Goal: Use online tool/utility: Use online tool/utility

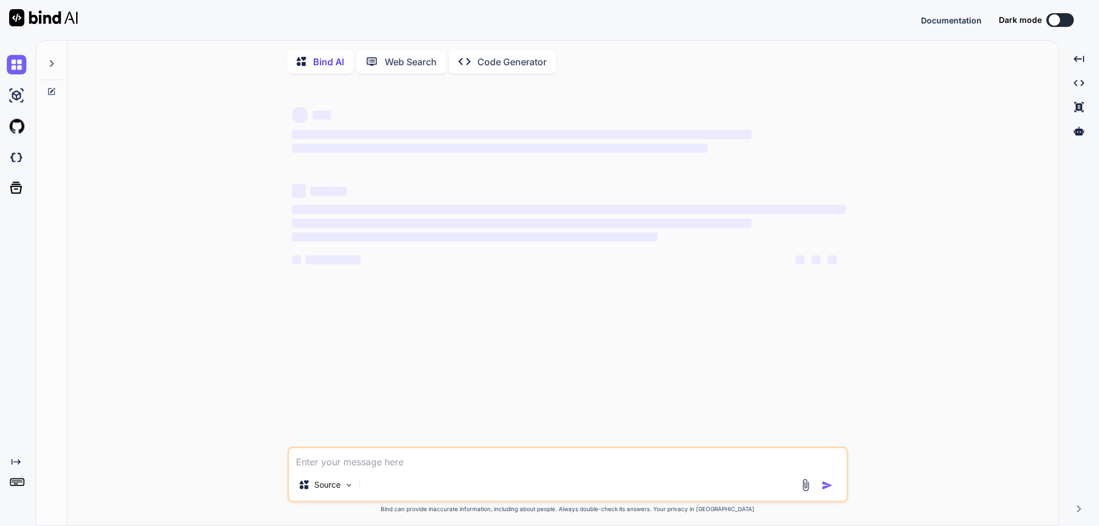
click at [467, 455] on textarea at bounding box center [568, 458] width 558 height 21
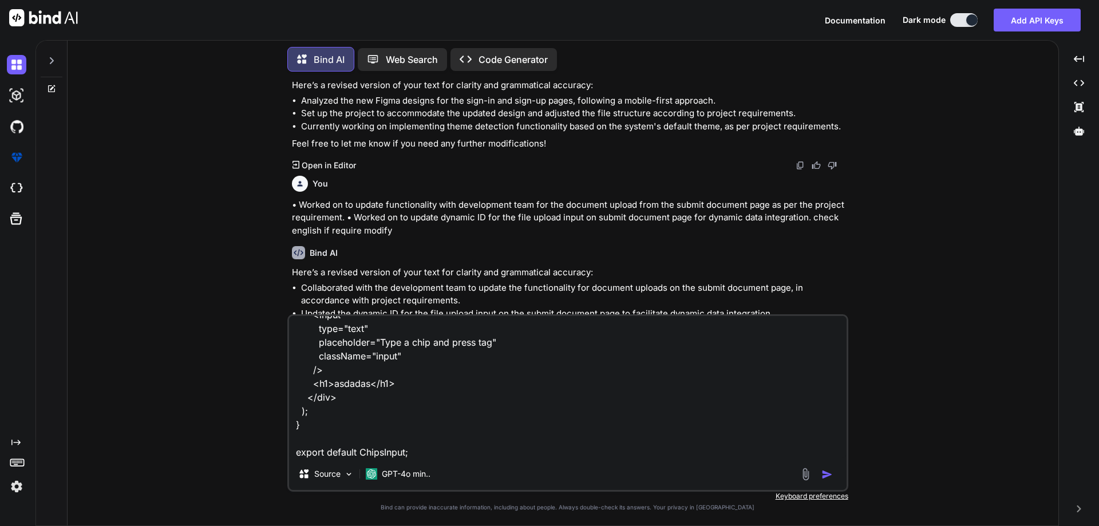
scroll to position [154, 0]
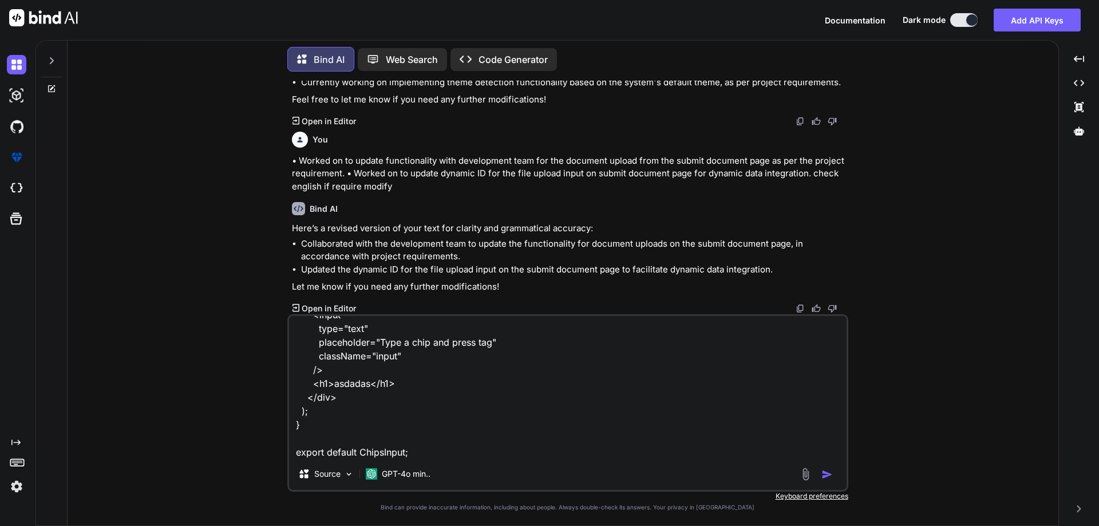
click at [434, 449] on textarea "import React, { useState } from "react"; import './styles.css' function ChipsIn…" at bounding box center [568, 387] width 558 height 142
click at [50, 81] on div at bounding box center [51, 66] width 31 height 56
click at [50, 85] on icon at bounding box center [51, 88] width 7 height 7
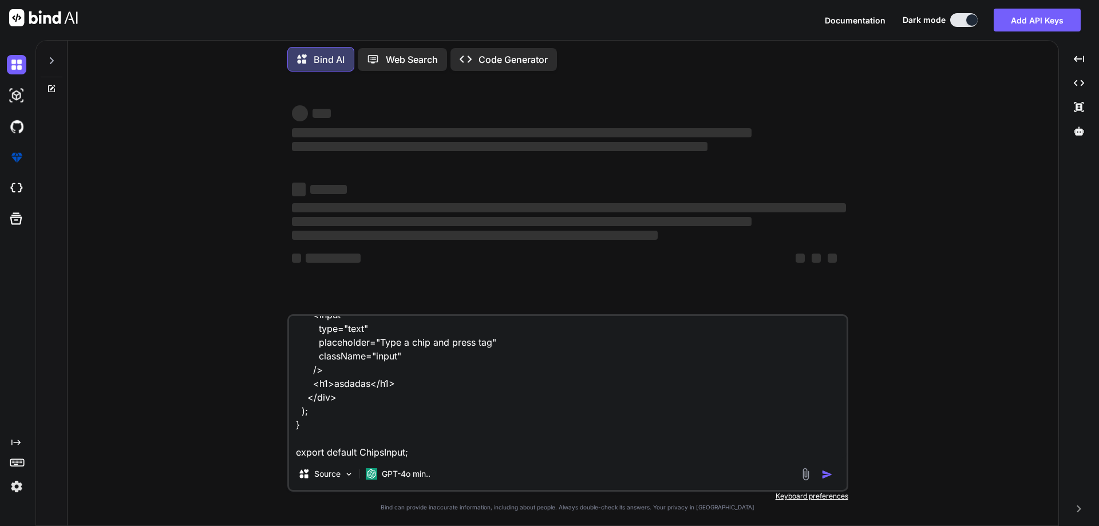
scroll to position [0, 0]
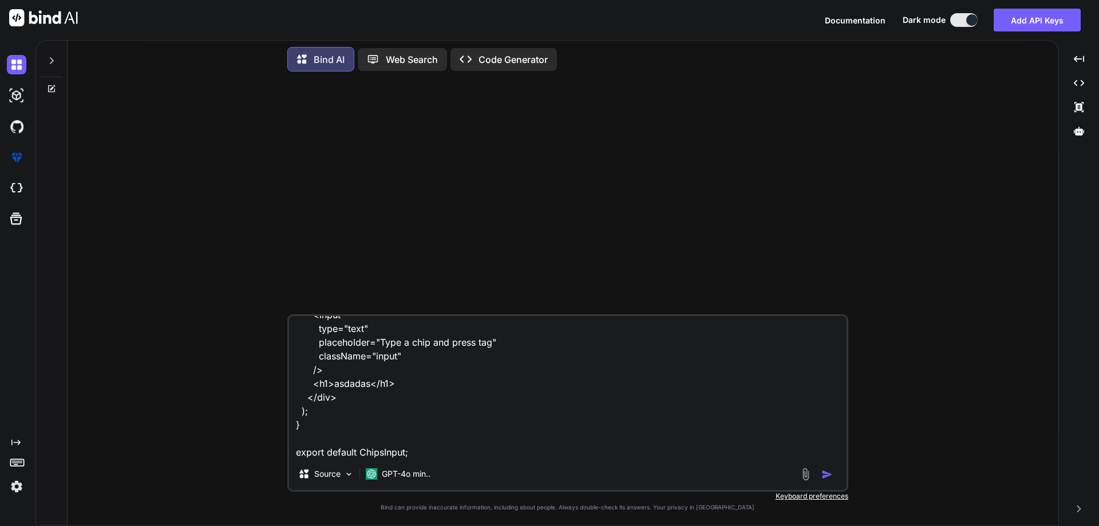
click at [437, 416] on textarea "import React, { useState } from "react"; import './styles.css' function ChipsIn…" at bounding box center [568, 387] width 558 height 142
click at [436, 445] on textarea "import React, { useState } from "react"; import './styles.css' function ChipsIn…" at bounding box center [568, 387] width 558 height 142
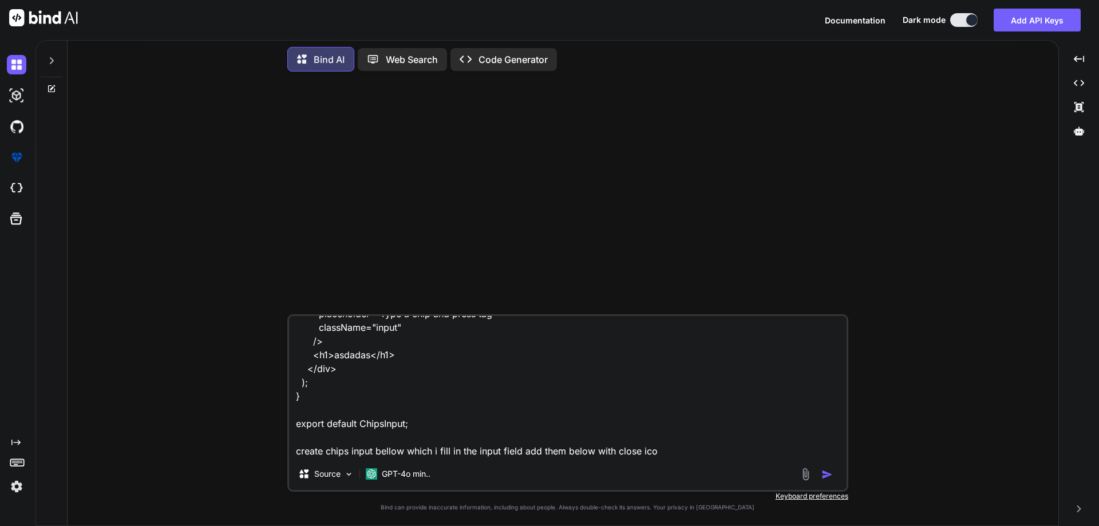
type textarea "import React, { useState } from "react"; import './styles.css' function ChipsIn…"
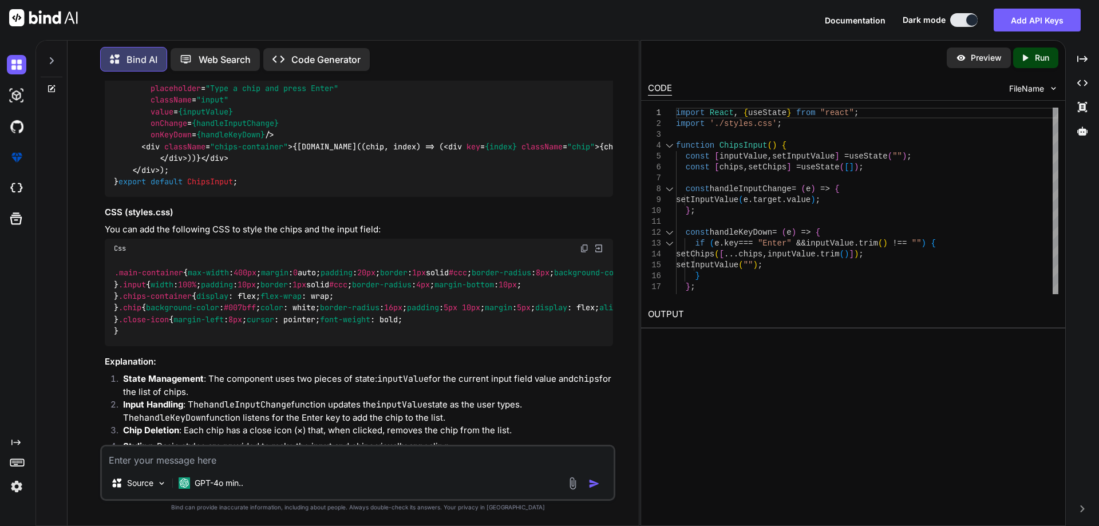
scroll to position [189, 0]
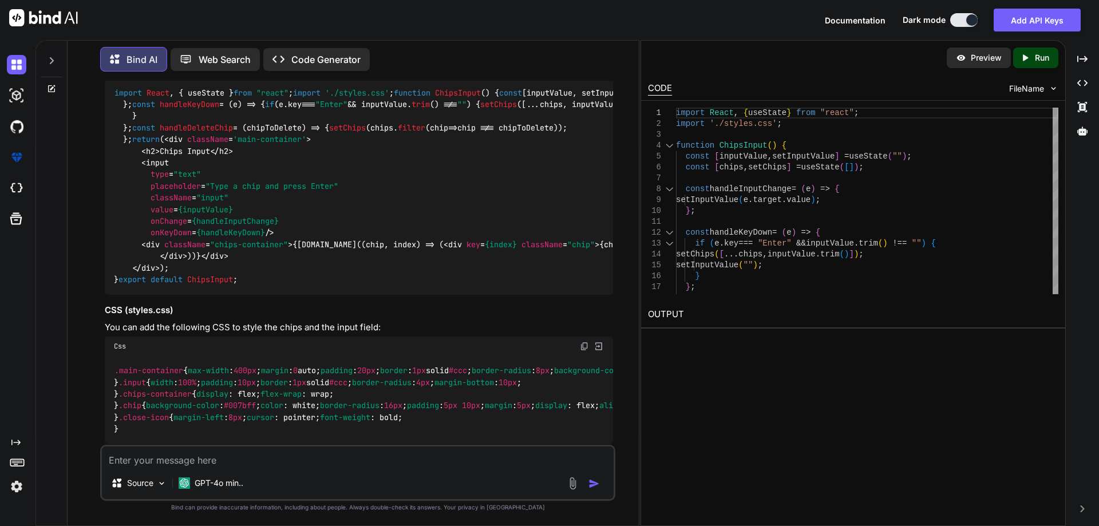
click at [251, 139] on code "import React , { useState } from "react" ; import './styles.css' ; function Chi…" at bounding box center [643, 186] width 1058 height 199
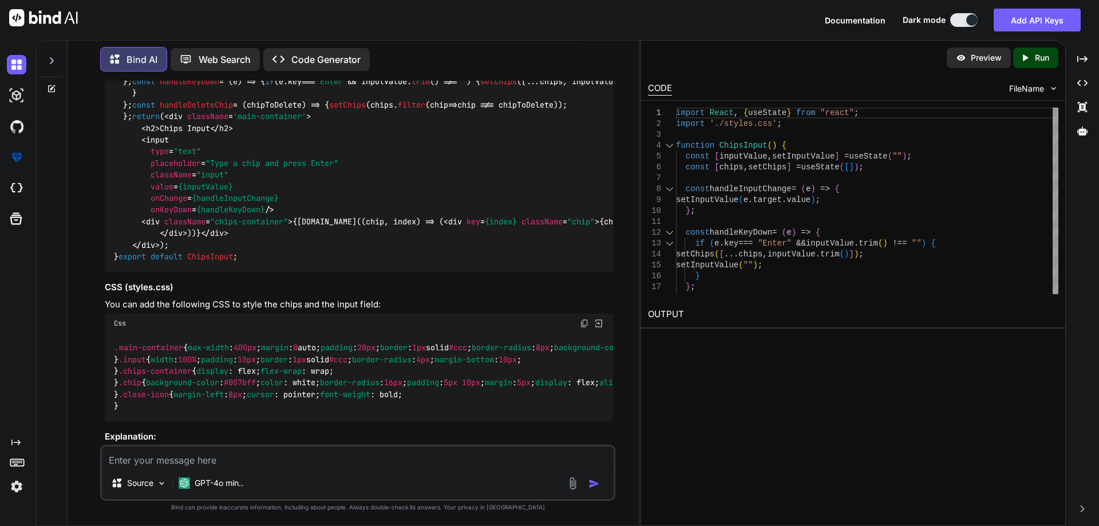
scroll to position [132, 0]
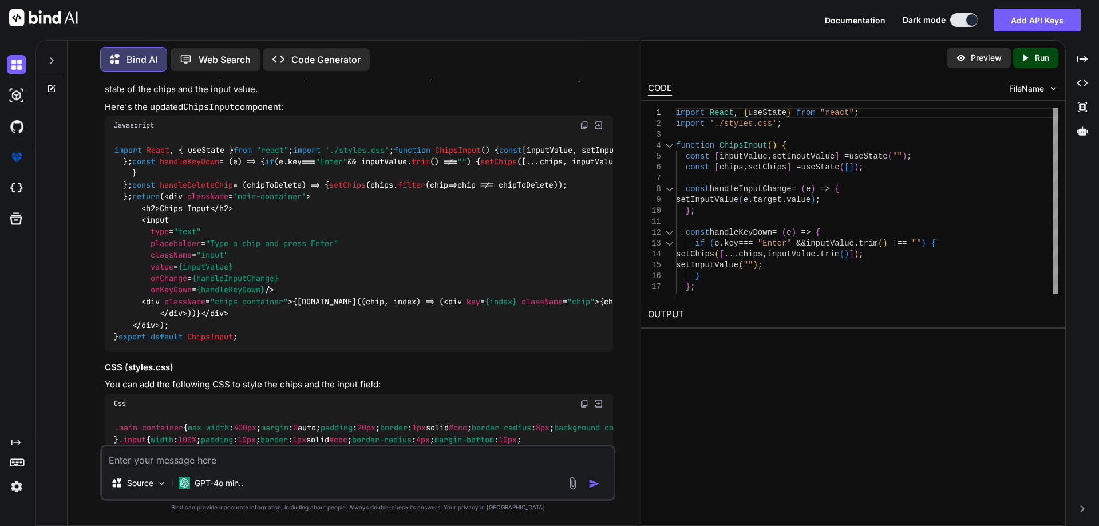
click at [176, 211] on code "import React , { useState } from "react" ; import './styles.css' ; function Chi…" at bounding box center [643, 243] width 1058 height 199
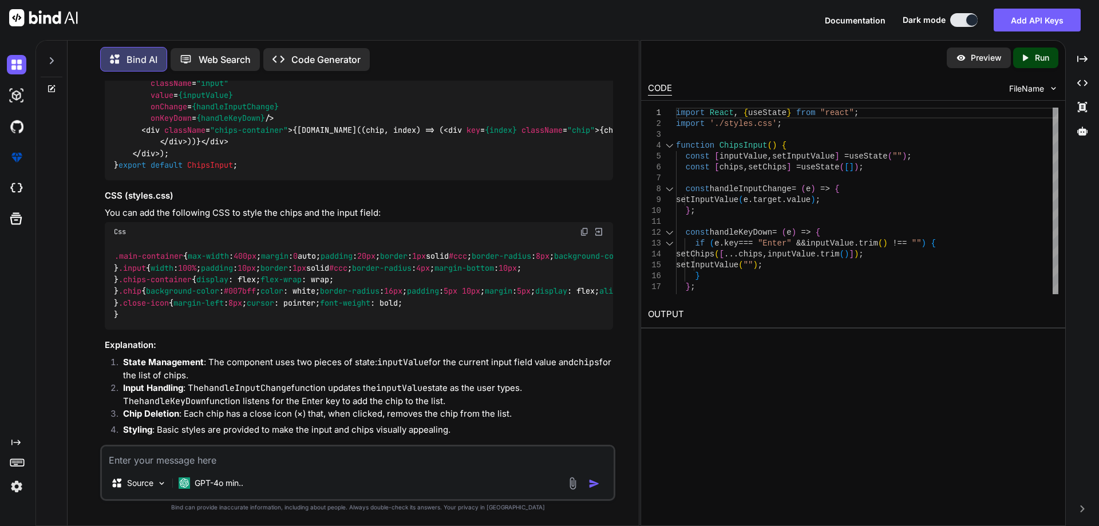
scroll to position [361, 0]
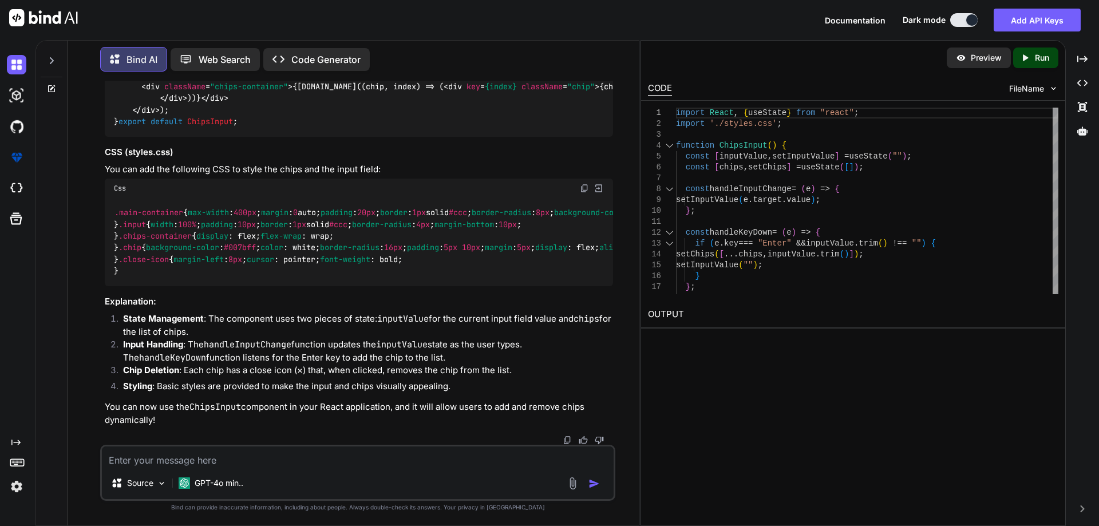
click at [164, 115] on span "< div className = 'main-container' > < h2 > Chips Input </ h2 > < input type = …" at bounding box center [540, 46] width 852 height 139
click at [489, 115] on span "< div className = 'main-container' > < h2 > Chips Input </ h2 > < input type = …" at bounding box center [540, 46] width 852 height 139
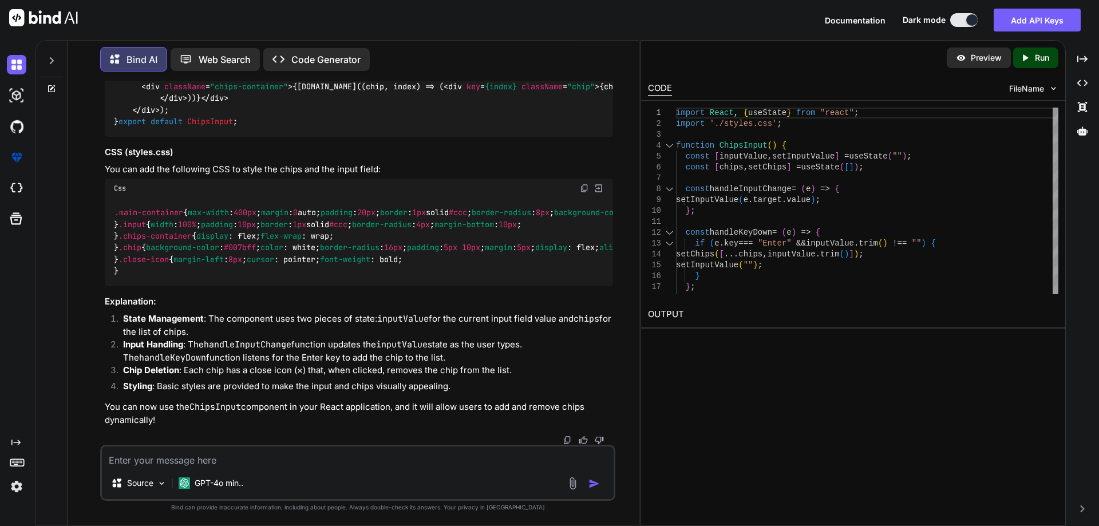
copy span "×"
click at [448, 92] on span "div" at bounding box center [455, 86] width 14 height 10
drag, startPoint x: 374, startPoint y: 179, endPoint x: 479, endPoint y: 181, distance: 104.8
click at [479, 115] on span "< div className = 'main-container' > < h2 > Chips Input </ h2 > < input type = …" at bounding box center [540, 46] width 852 height 139
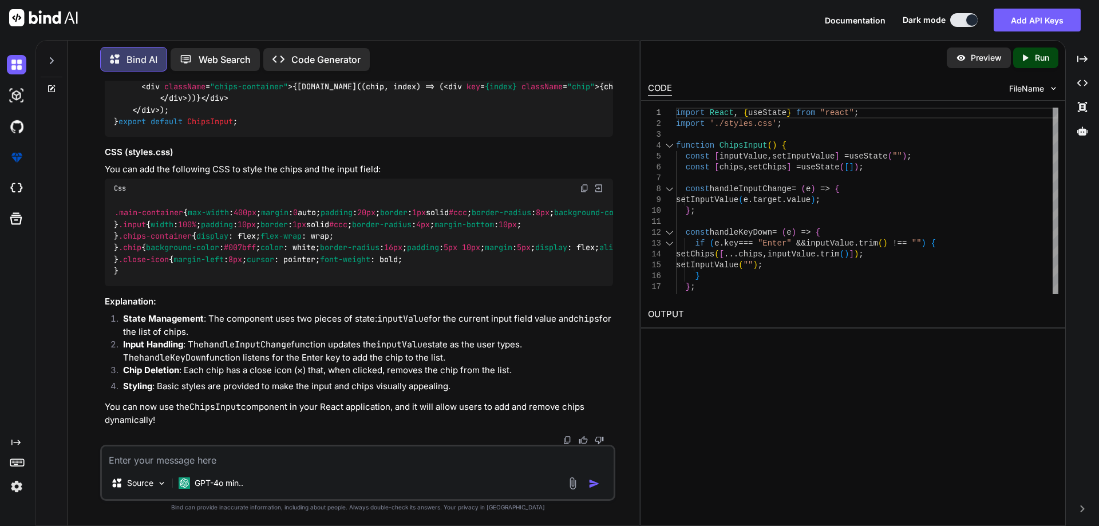
copy span "handleDeleteChip(chip)"
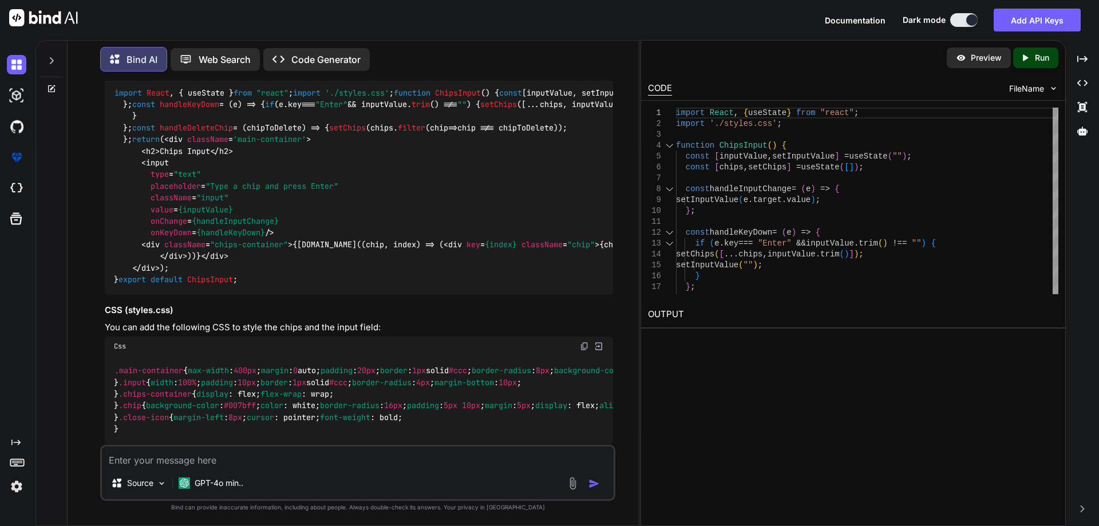
scroll to position [246, 0]
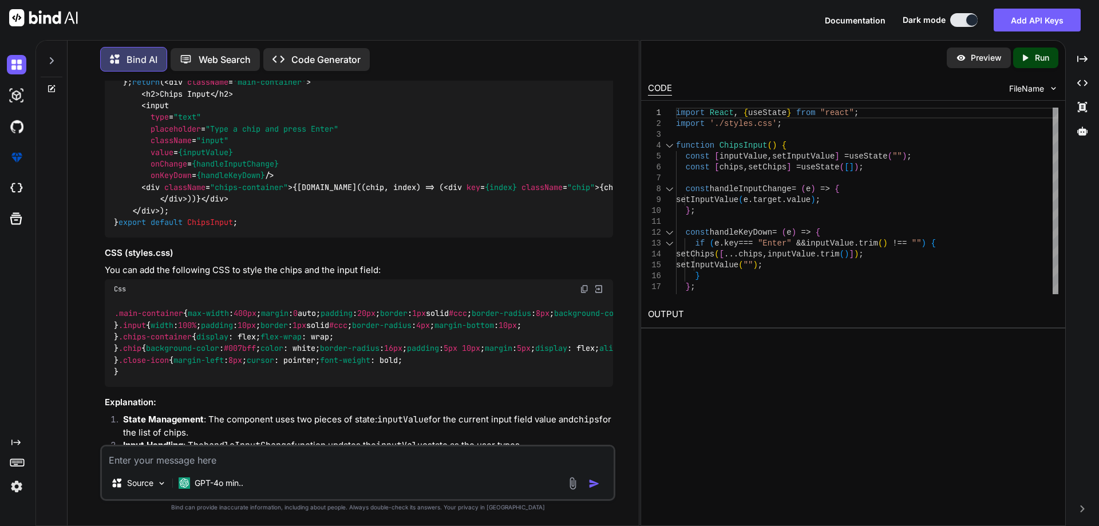
drag, startPoint x: 131, startPoint y: 259, endPoint x: 387, endPoint y: 255, distance: 256.5
click at [387, 238] on div "import React , { useState } from "react" ; import './styles.css' ; function Chi…" at bounding box center [359, 129] width 508 height 217
copy code "setChips (chips. filter ( chip => chip !== chipToDelete));"
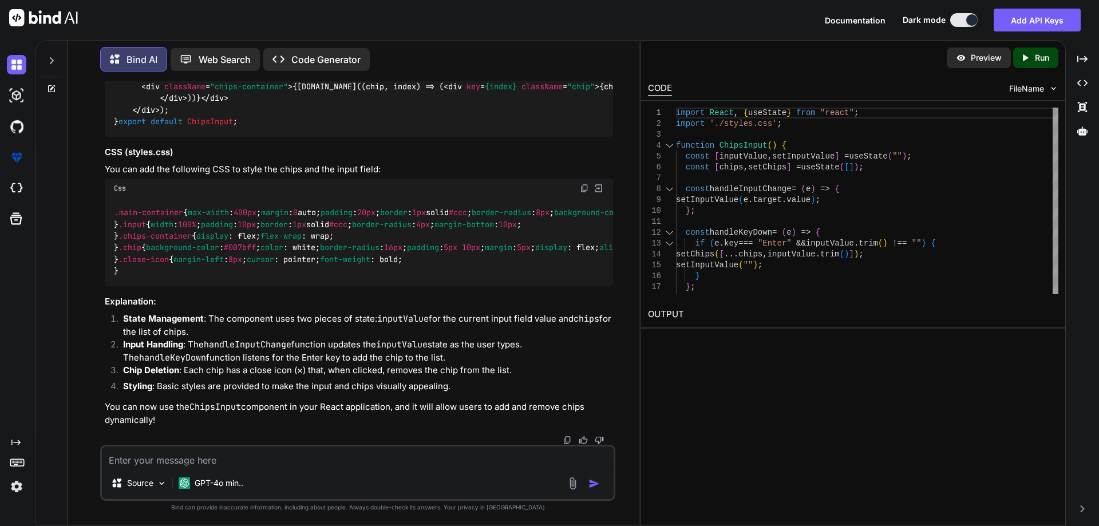
scroll to position [1048, 0]
click at [355, 461] on textarea at bounding box center [358, 456] width 512 height 21
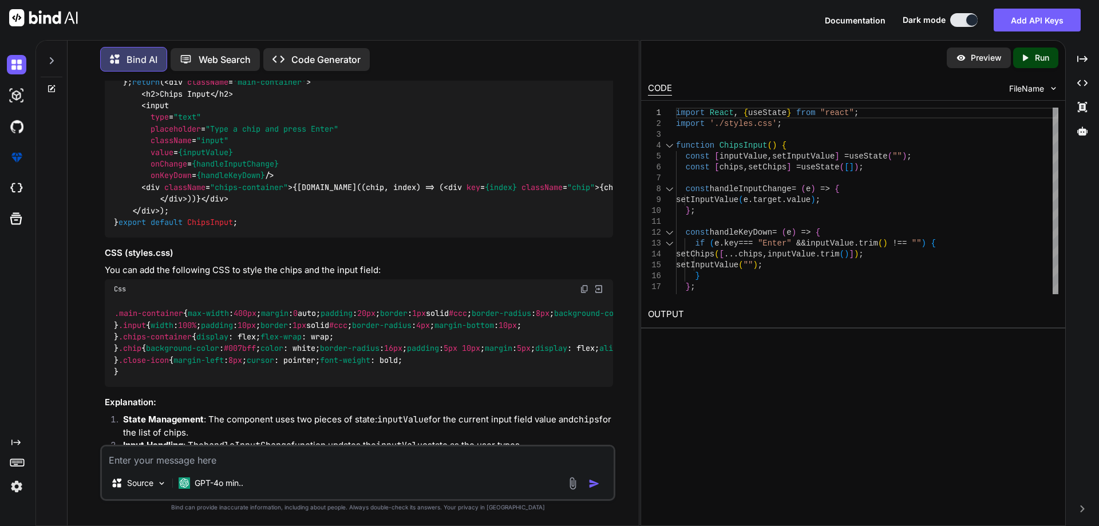
drag, startPoint x: 120, startPoint y: 250, endPoint x: 162, endPoint y: 272, distance: 47.6
click at [162, 238] on div "import React , { useState } from "react" ; import './styles.css' ; function Chi…" at bounding box center [359, 129] width 508 height 217
copy code "const handleDeleteChip = ( chipToDelete ) => { setChips (chips. filter ( chip =…"
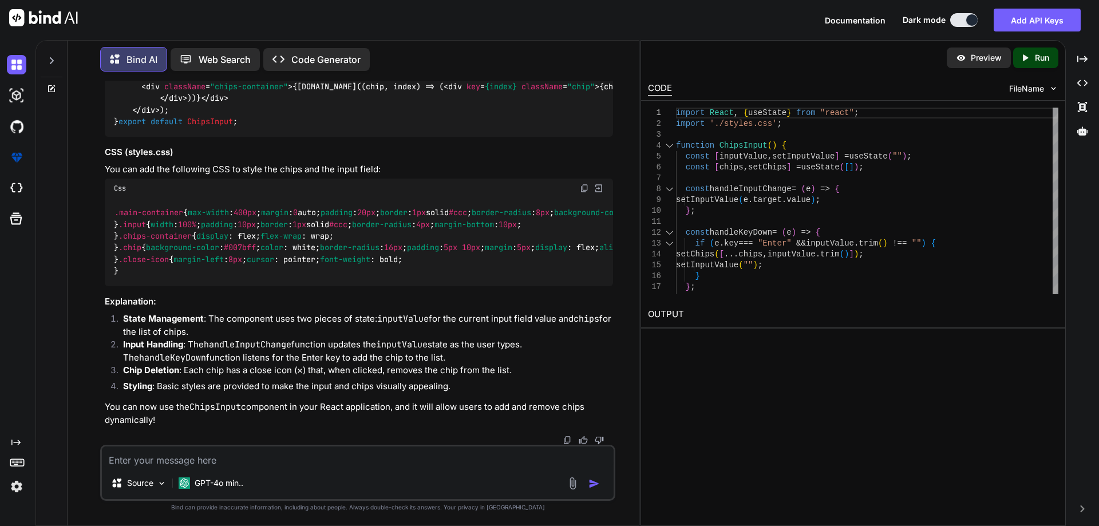
scroll to position [1048, 0]
click at [300, 461] on textarea at bounding box center [358, 456] width 512 height 21
paste textarea "const handleDeleteChip = (chipToDelete) => { setChips(chips.filter(chip => chip…"
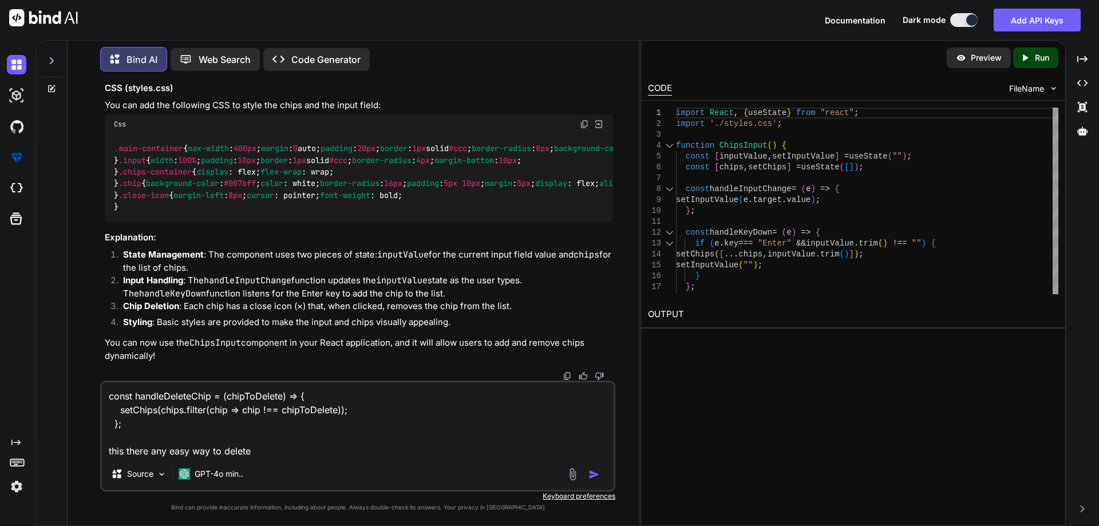
type textarea "const handleDeleteChip = (chipToDelete) => { setChips(chips.filter(chip => chip…"
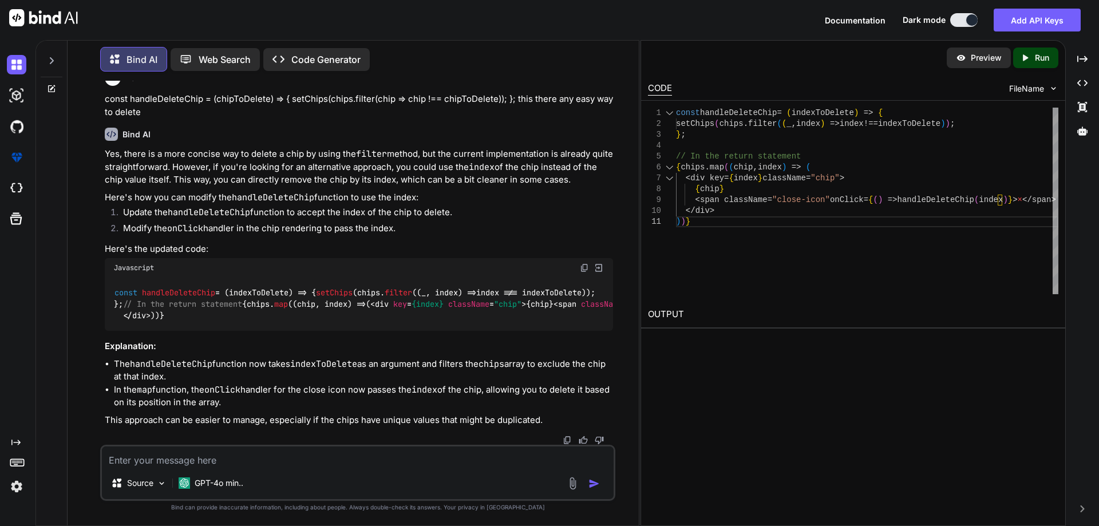
scroll to position [1445, 0]
drag, startPoint x: 113, startPoint y: 286, endPoint x: 179, endPoint y: 286, distance: 65.8
click at [179, 286] on div "const handleDeleteChip = ( indexToDelete ) => { setChips (chips. filter ( ( _, …" at bounding box center [359, 304] width 508 height 53
click at [316, 287] on span "setChips" at bounding box center [334, 292] width 37 height 10
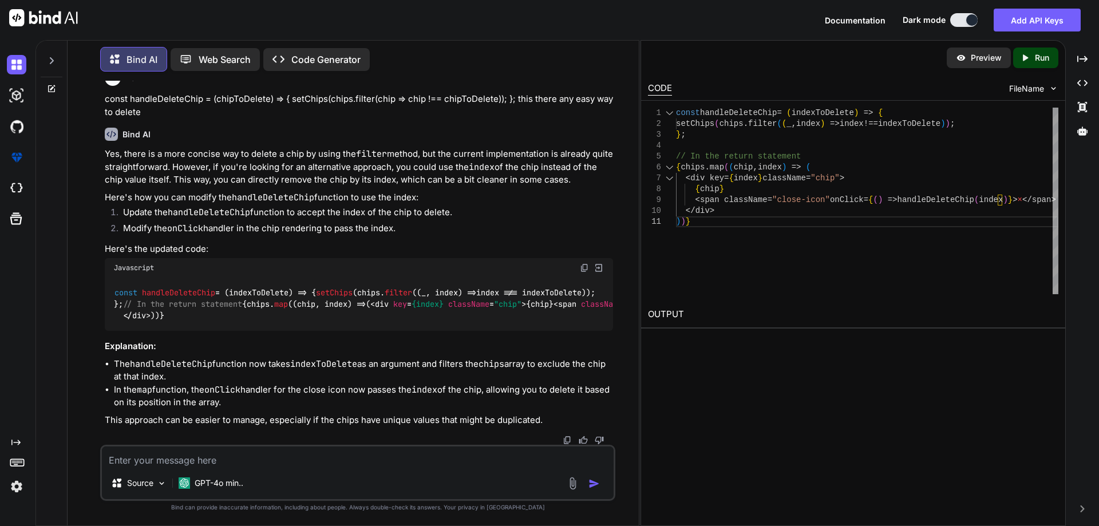
click at [316, 287] on span "setChips" at bounding box center [334, 292] width 37 height 10
copy span "setChips"
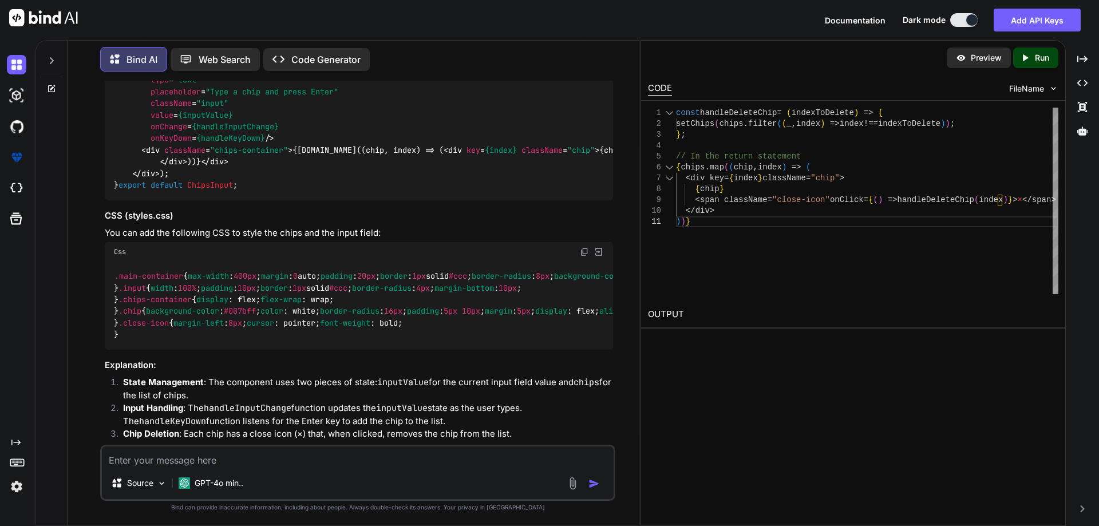
scroll to position [301, 0]
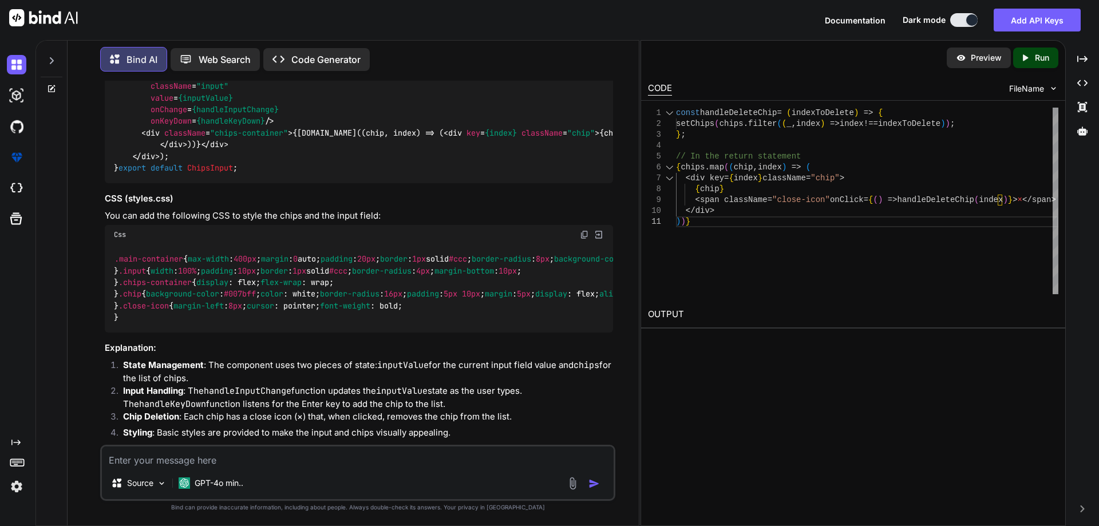
click at [280, 457] on textarea at bounding box center [358, 456] width 512 height 21
paste textarea "● LoremIpsum Dolorsita › consec adipis e sedd eius tem incidi utlabo et dolorem…"
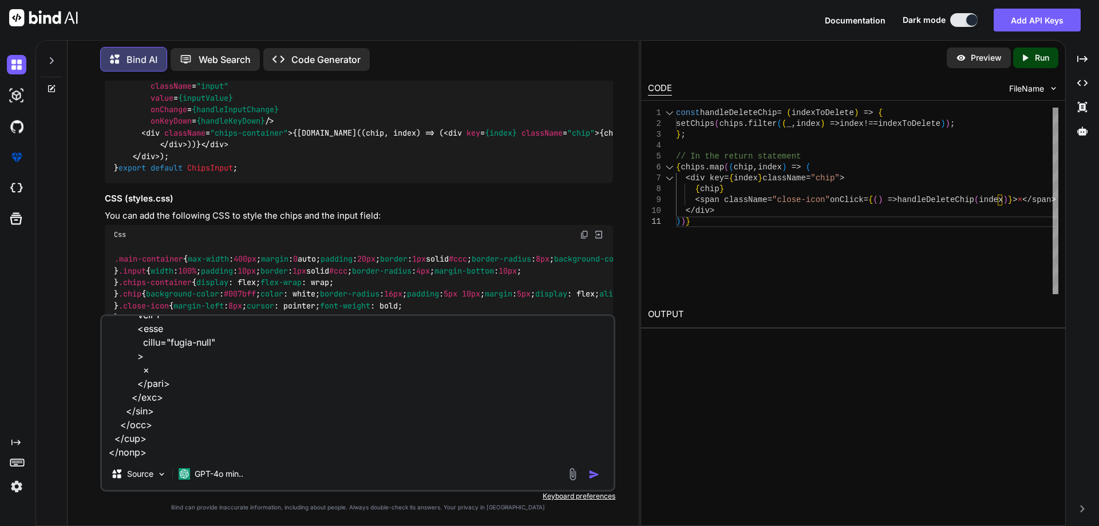
scroll to position [1018, 0]
type textarea "● LoremIpsum Dolorsita › consec adipis e sedd eius tem incidi utlabo et dolorem…"
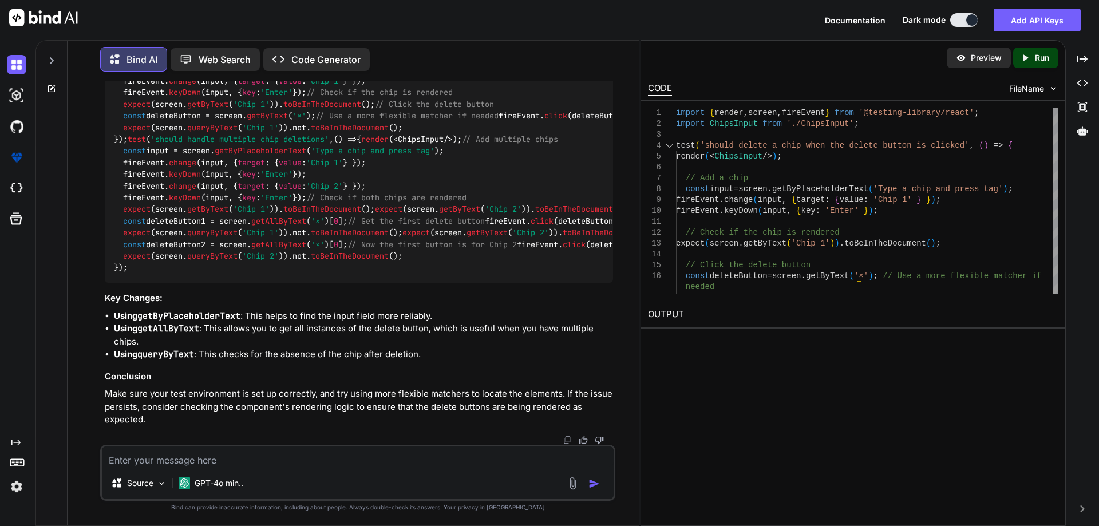
scroll to position [2430, 0]
drag, startPoint x: 300, startPoint y: 144, endPoint x: 315, endPoint y: 143, distance: 15.5
click at [315, 143] on code "import { render, screen, fireEvent } from '@testing-library/react' ; import Chi…" at bounding box center [586, 163] width 944 height 222
click at [254, 452] on textarea at bounding box center [358, 456] width 512 height 21
paste textarea "import React, { useState } from 'react'; import './styles.css' function ChipsIn…"
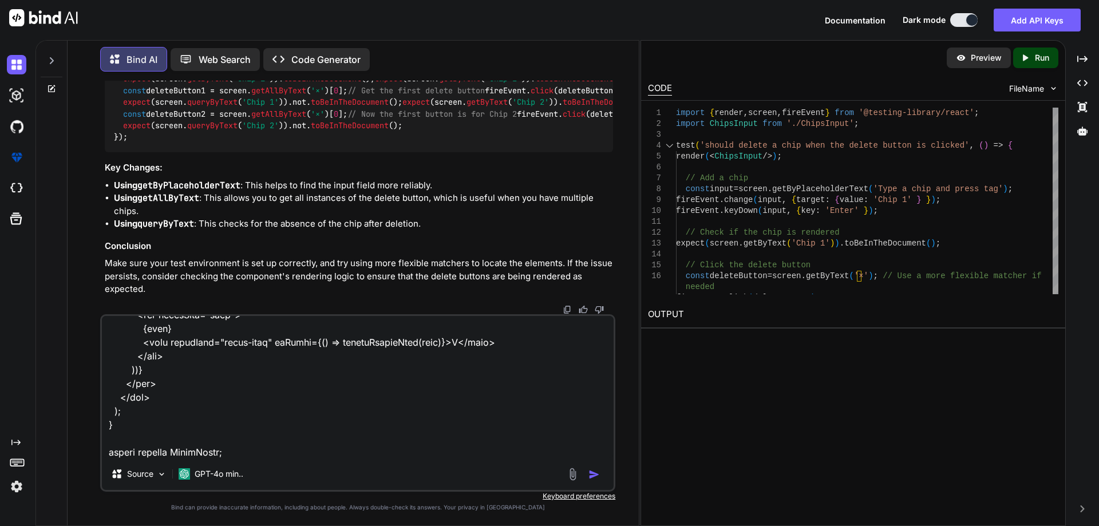
scroll to position [552, 0]
paste textarea "● ChipsInput Component › should not add whitespace-only chip"
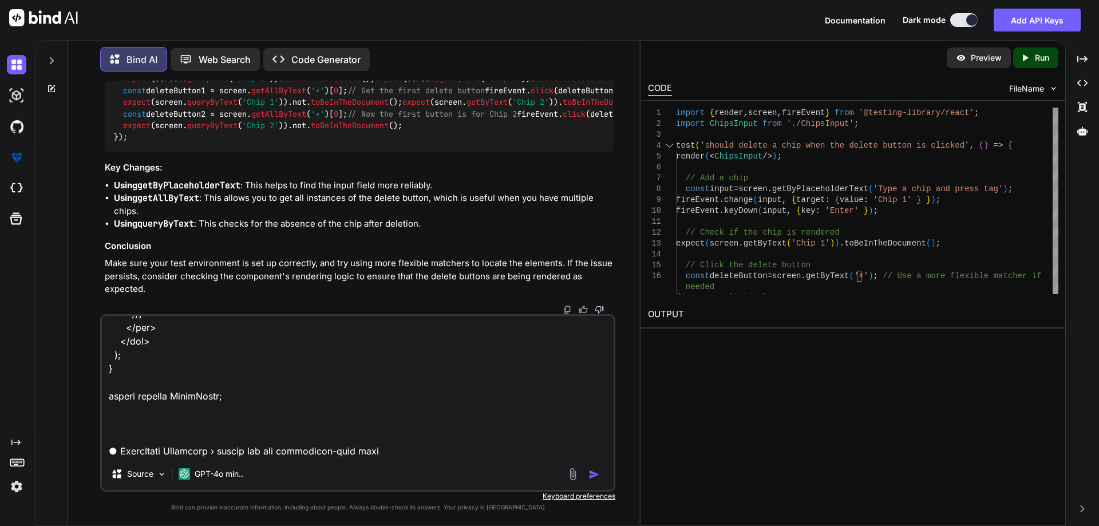
paste textarea "● ChipsInput Component › should not add an empty chip"
type textarea "import React, { useState } from 'react'; import './styles.css' function ChipsIn…"
click at [594, 476] on img "button" at bounding box center [593, 474] width 11 height 11
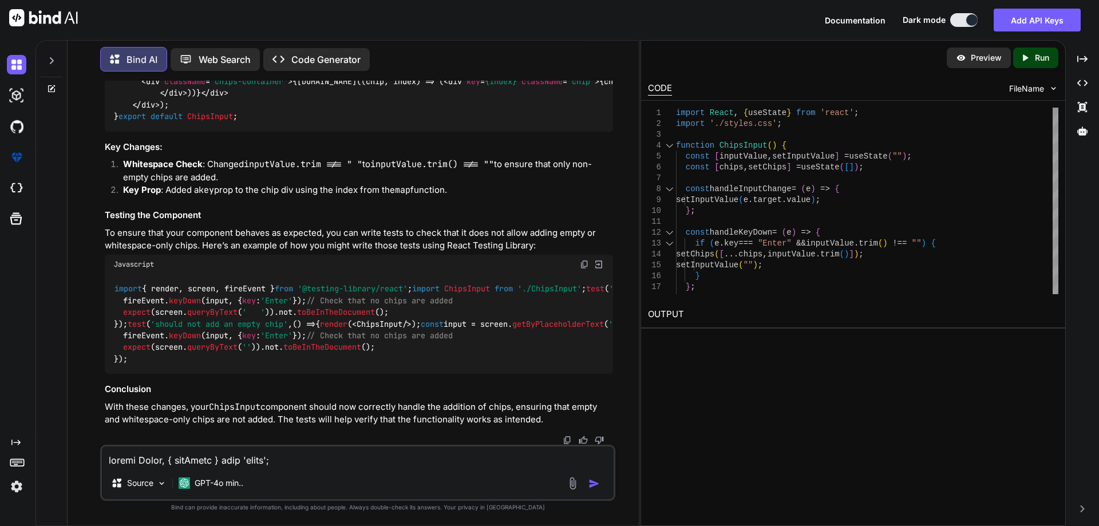
scroll to position [3369, 0]
click at [228, 460] on textarea at bounding box center [358, 456] width 512 height 21
paste textarea "function reverseWords(sentence) { // Your implementation } //For the purpose of…"
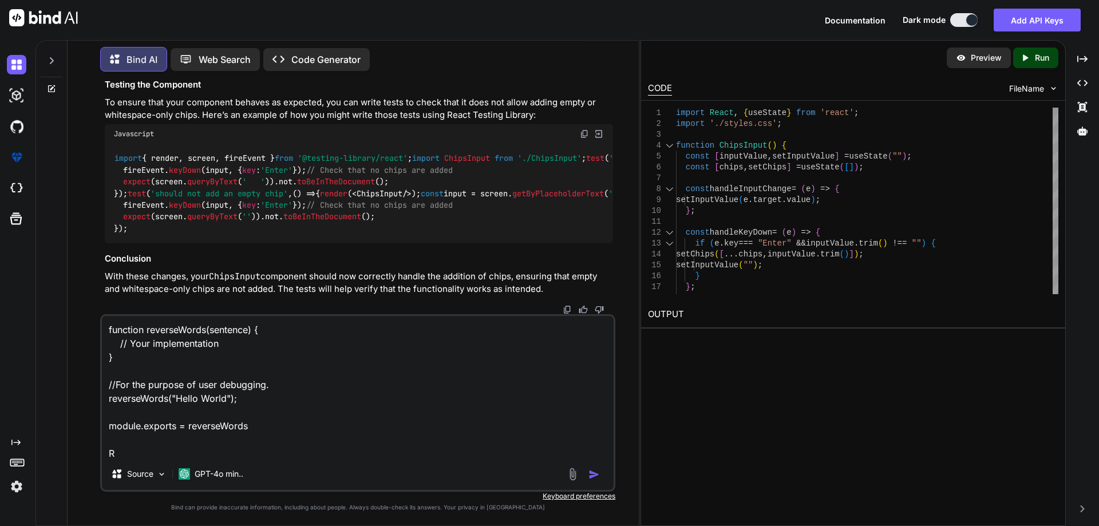
scroll to position [1, 0]
type textarea "function reverseWords(sentence) { // Your implementation } //For the purpose of…"
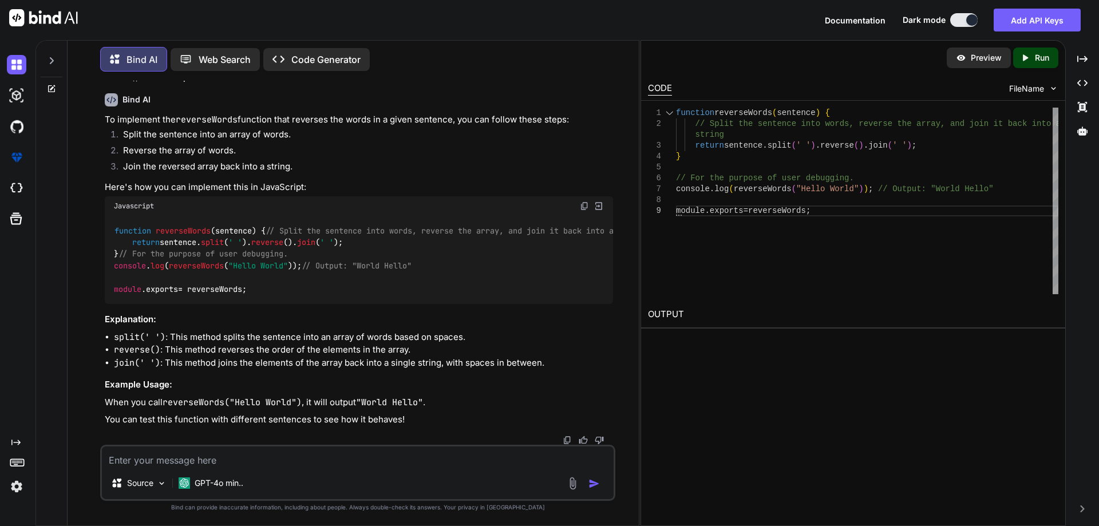
scroll to position [4620, 0]
drag, startPoint x: 127, startPoint y: 220, endPoint x: 381, endPoint y: 215, distance: 254.2
click at [381, 216] on div "function reverseWords ( sentence ) { // Split the sentence into words, reverse …" at bounding box center [359, 260] width 508 height 88
copy code "return sentence. [GEOGRAPHIC_DATA] ( ' ' ). reverse (). join ( ' ' );"
drag, startPoint x: 113, startPoint y: 264, endPoint x: 304, endPoint y: 267, distance: 191.2
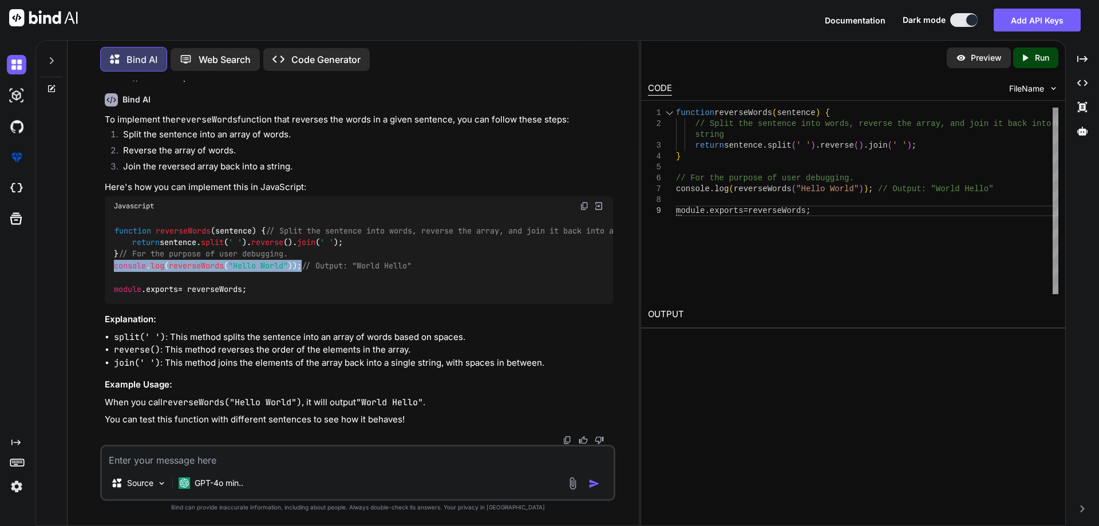
click at [304, 267] on div "function reverseWords ( sentence ) { // Split the sentence into words, reverse …" at bounding box center [359, 260] width 508 height 88
copy code "console . log ( reverseWords ( "Hello World" ));"
click at [374, 451] on textarea at bounding box center [358, 456] width 512 height 21
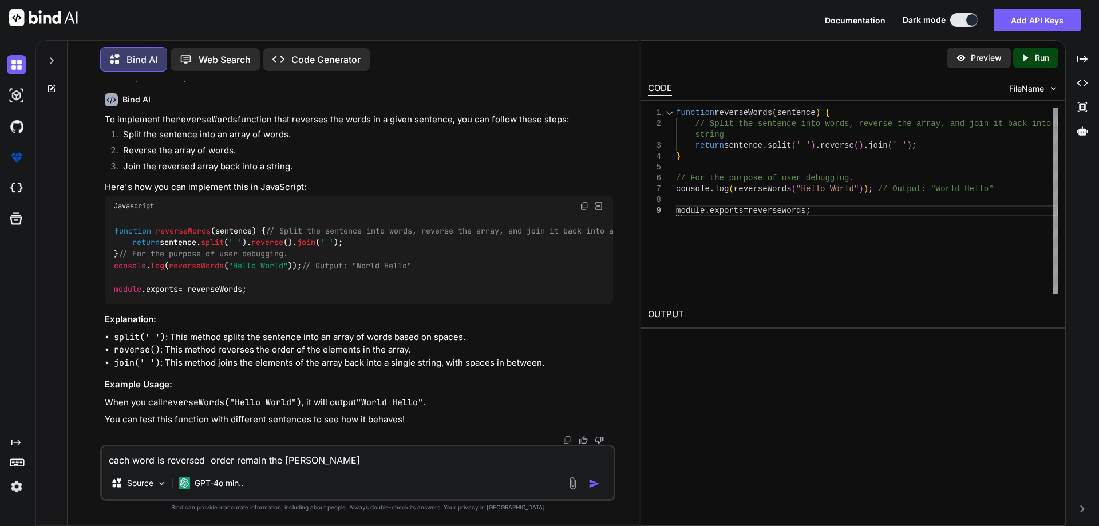
type textarea "each word is reversed order remain the same"
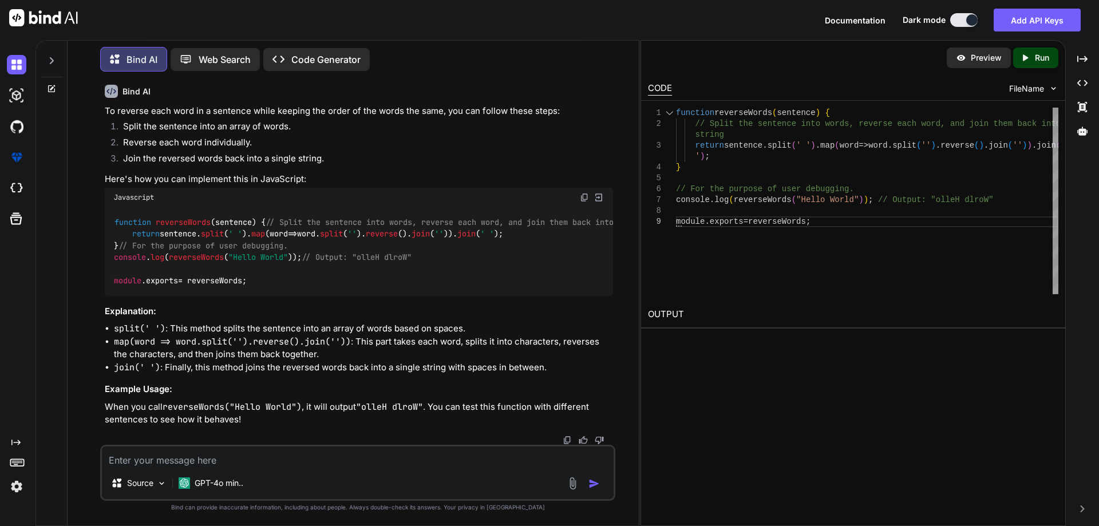
scroll to position [5064, 0]
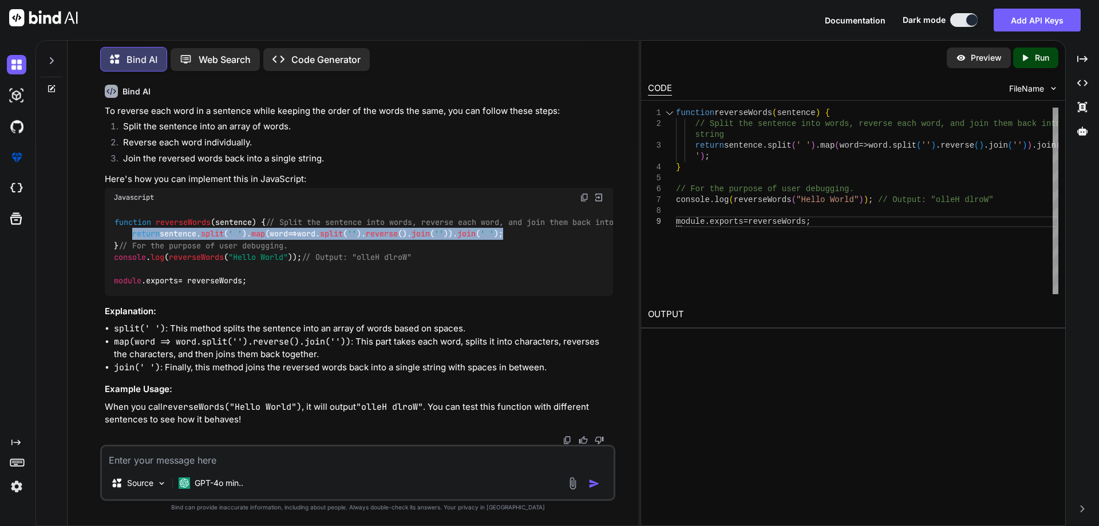
drag, startPoint x: 137, startPoint y: 210, endPoint x: 562, endPoint y: 206, distance: 425.3
click at [562, 207] on div "function reverseWords ( sentence ) { // Split the sentence into words, reverse …" at bounding box center [359, 251] width 508 height 88
copy code "return sentence. [GEOGRAPHIC_DATA] ( ' ' ). map ( word => word. [GEOGRAPHIC_DAT…"
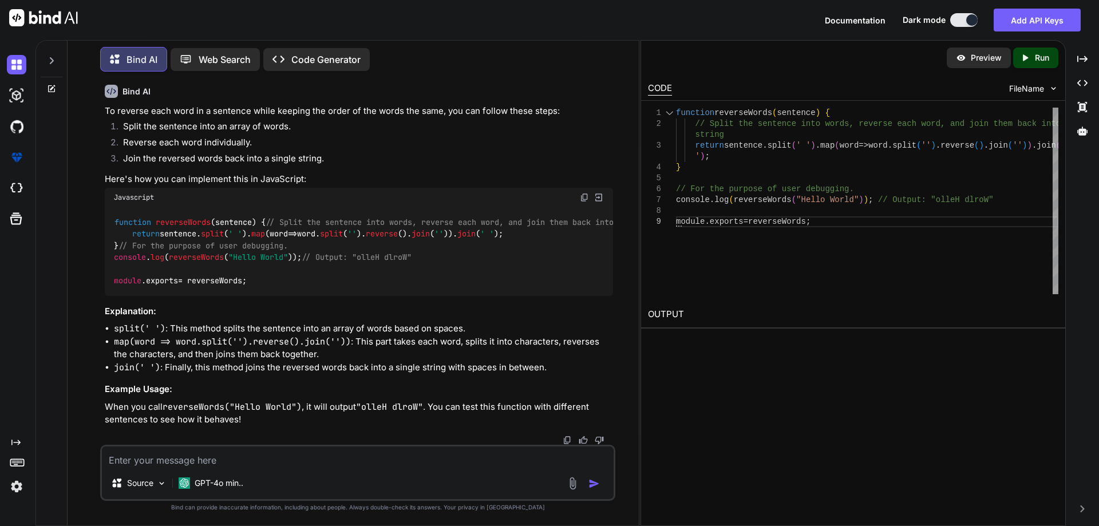
click at [317, 463] on textarea at bounding box center [358, 456] width 512 height 21
type textarea "with out js methodhods"
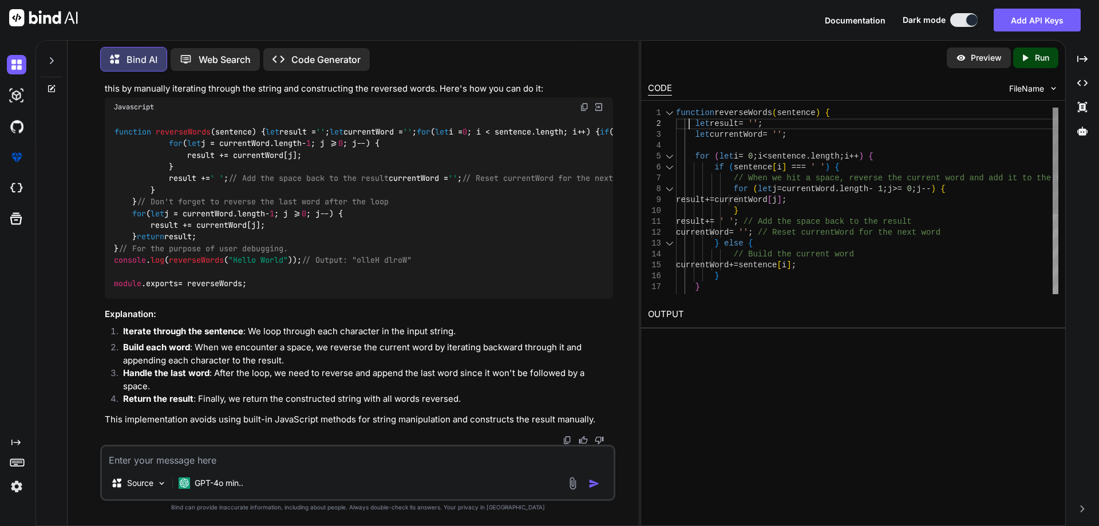
scroll to position [0, 0]
drag, startPoint x: 687, startPoint y: 125, endPoint x: 726, endPoint y: 139, distance: 41.5
click at [726, 139] on div "function reverseWords ( sentence ) { let result = '' ; let currentWord = '' ; f…" at bounding box center [867, 271] width 382 height 326
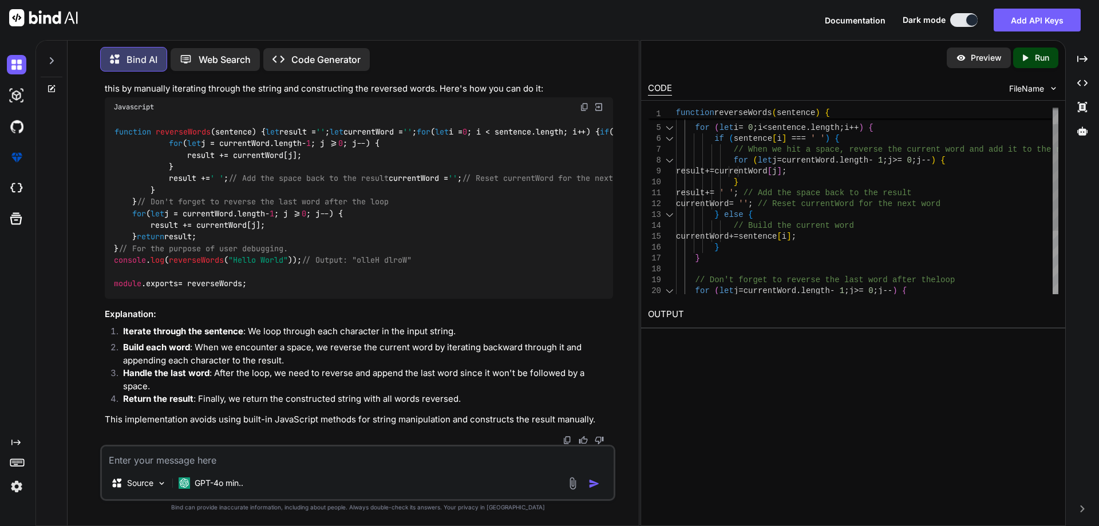
type textarea "function reverseWords(sentence) { let result = ''; let currentWord = ''; for (l…"
